Goal: Task Accomplishment & Management: Complete application form

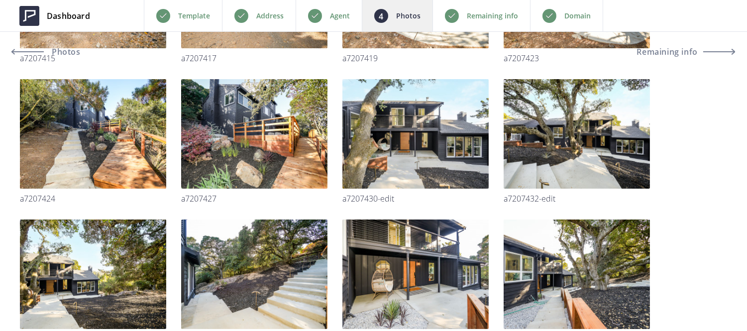
click at [484, 16] on p "Remaining info" at bounding box center [492, 16] width 51 height 12
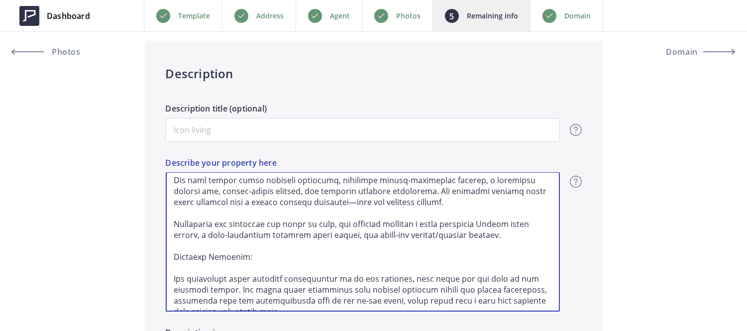
scroll to position [223, 0]
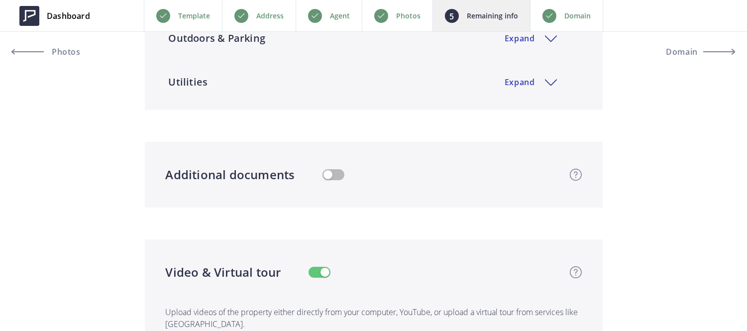
drag, startPoint x: 175, startPoint y: 186, endPoint x: 533, endPoint y: 183, distance: 357.9
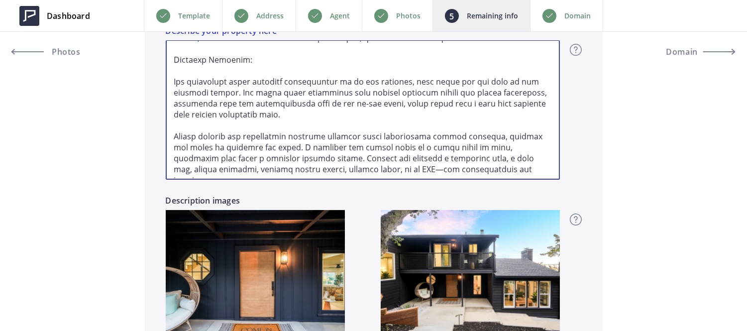
scroll to position [897, 0]
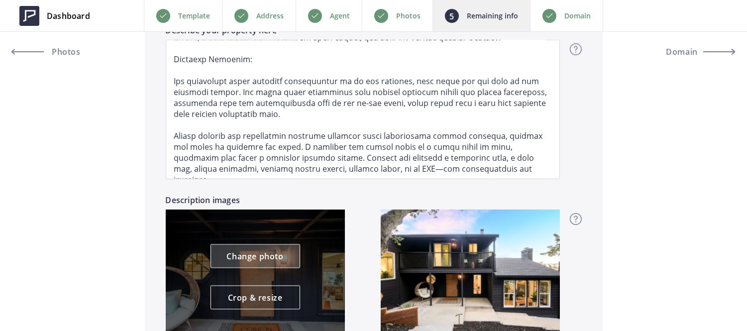
click at [265, 260] on link "Change photo" at bounding box center [256, 256] width 90 height 24
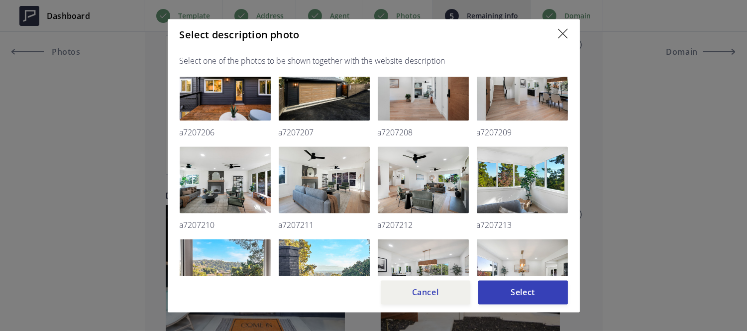
scroll to position [581, 0]
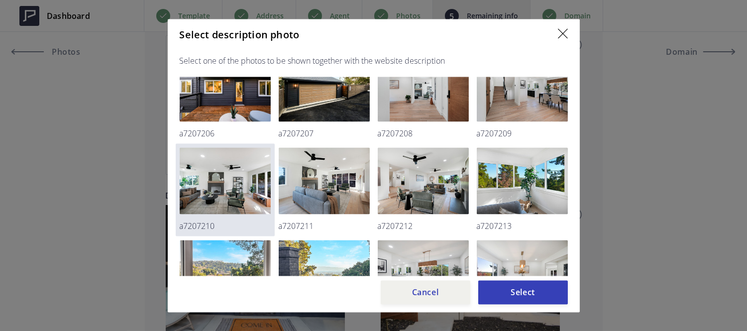
click at [254, 177] on img at bounding box center [225, 180] width 91 height 67
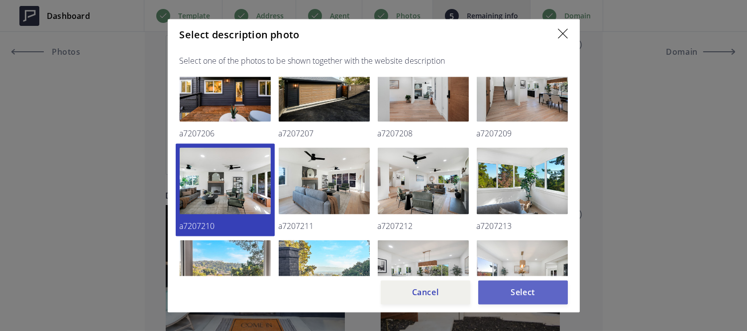
click at [512, 285] on button "Select" at bounding box center [523, 292] width 90 height 24
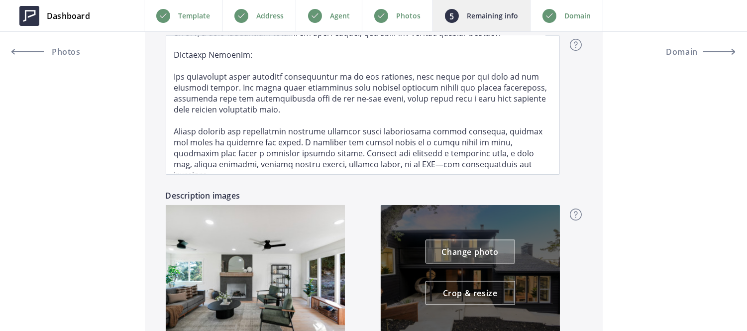
click at [471, 251] on link "Change photo" at bounding box center [471, 252] width 90 height 24
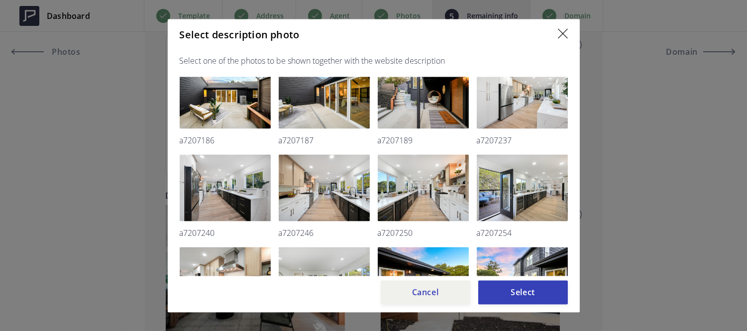
scroll to position [296, 0]
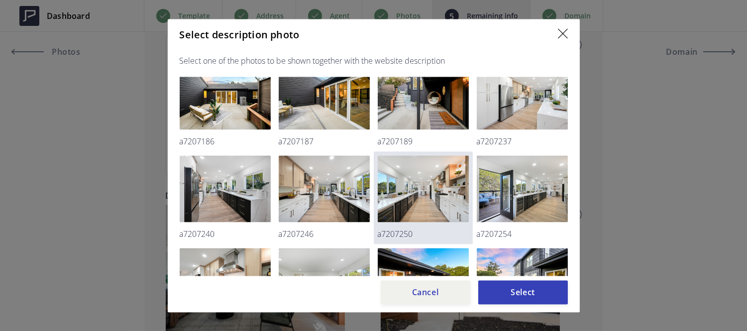
click at [440, 196] on img at bounding box center [423, 188] width 91 height 67
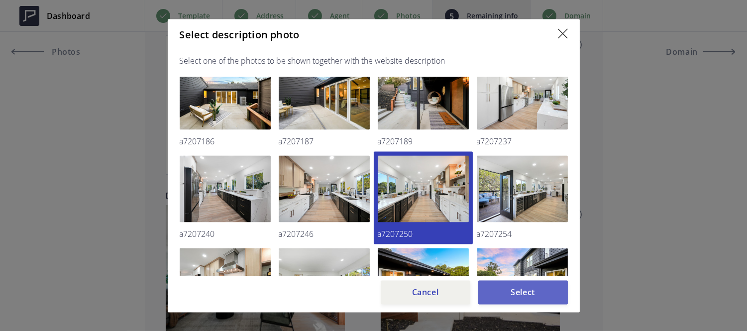
click at [515, 290] on button "Select" at bounding box center [523, 292] width 90 height 24
type input "1,499,999"
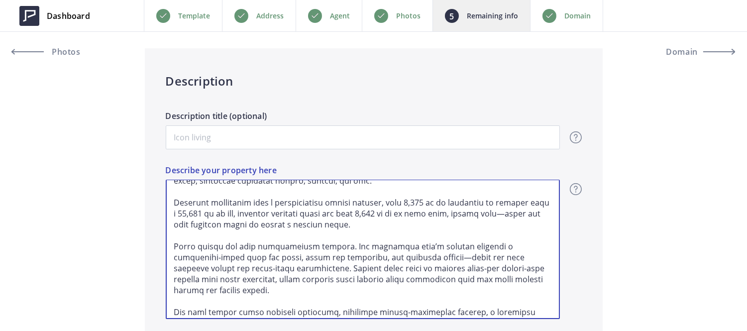
scroll to position [113, 0]
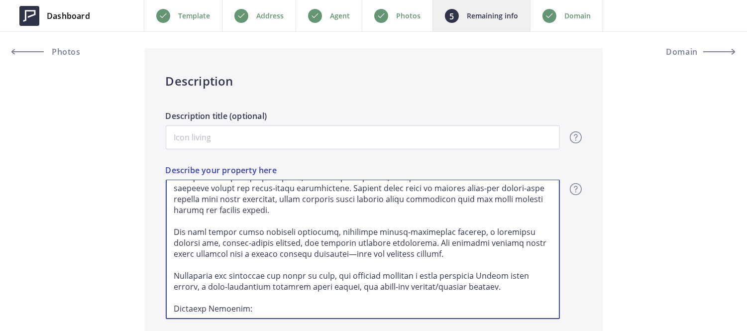
drag, startPoint x: 171, startPoint y: 193, endPoint x: 499, endPoint y: 216, distance: 329.3
click at [499, 216] on textarea "Describe your property here" at bounding box center [363, 249] width 394 height 139
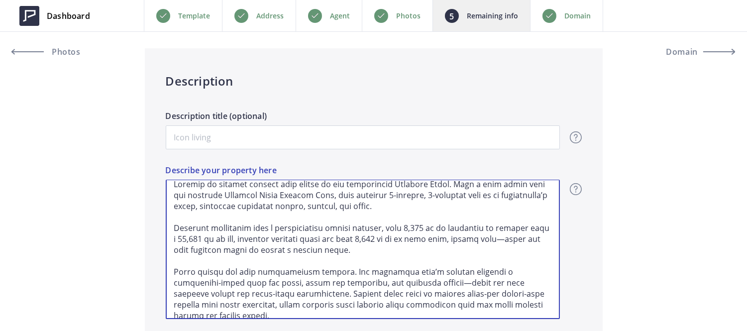
scroll to position [0, 0]
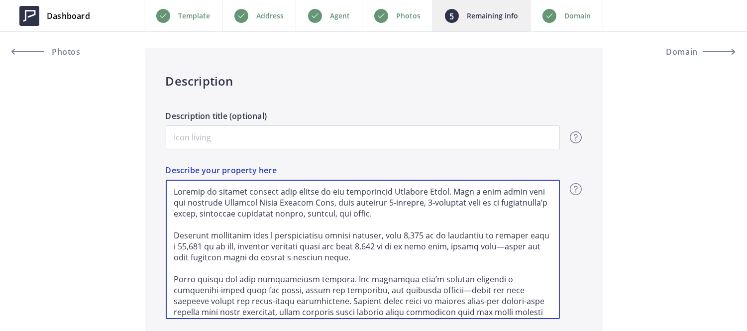
drag, startPoint x: 510, startPoint y: 287, endPoint x: 149, endPoint y: 183, distance: 375.3
click at [149, 183] on div "Description Description title (optional) Overview - overview title and text Her…" at bounding box center [374, 285] width 458 height 474
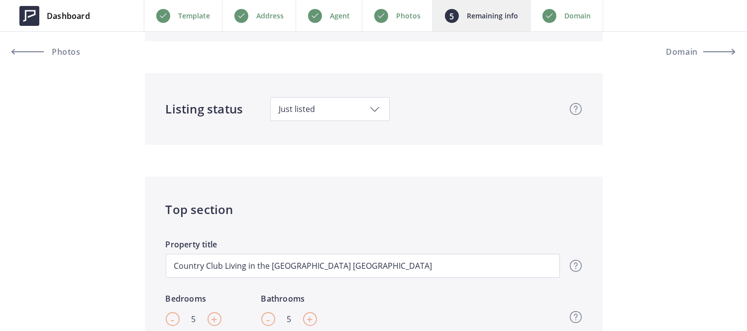
scroll to position [189, 0]
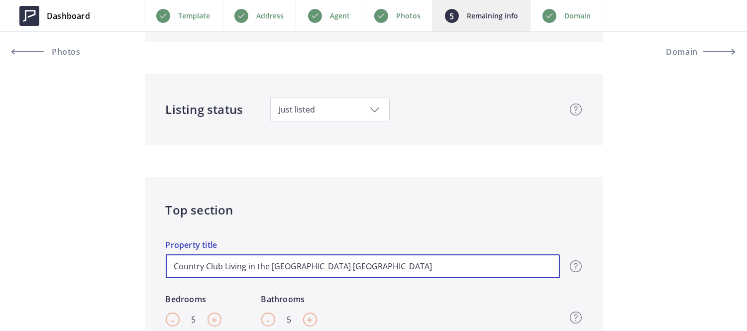
click at [370, 266] on input "Country Club Living in the [GEOGRAPHIC_DATA] [GEOGRAPHIC_DATA]" at bounding box center [363, 266] width 394 height 24
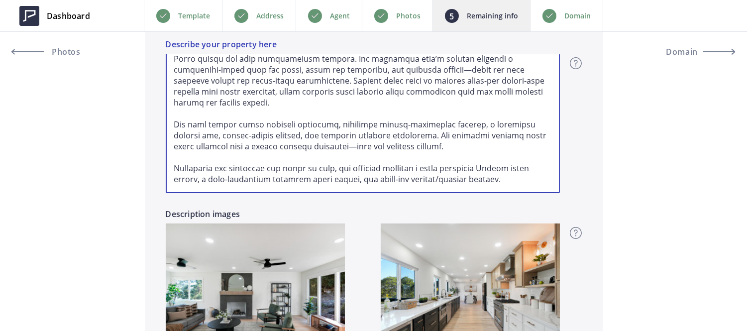
scroll to position [121, 0]
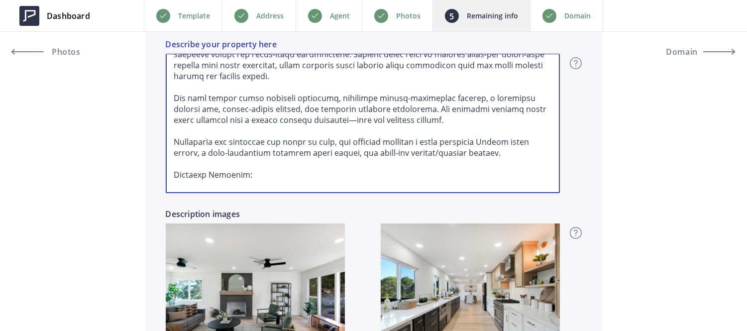
drag, startPoint x: 173, startPoint y: 122, endPoint x: 461, endPoint y: 122, distance: 288.2
click at [461, 122] on textarea "Describe your property here" at bounding box center [363, 123] width 394 height 139
